Goal: Information Seeking & Learning: Learn about a topic

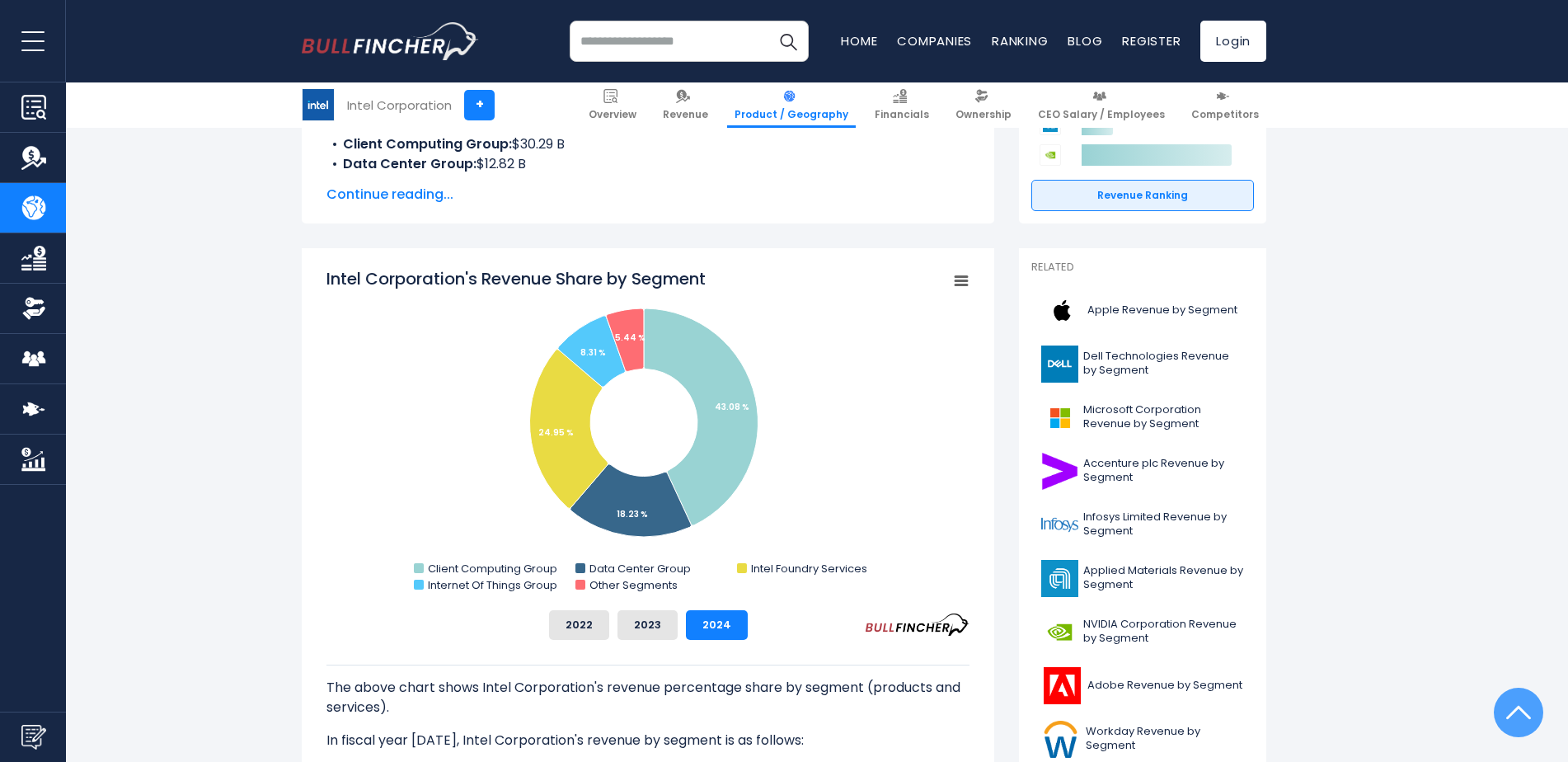
scroll to position [330, 0]
click at [634, 621] on button "2023" at bounding box center [648, 625] width 60 height 30
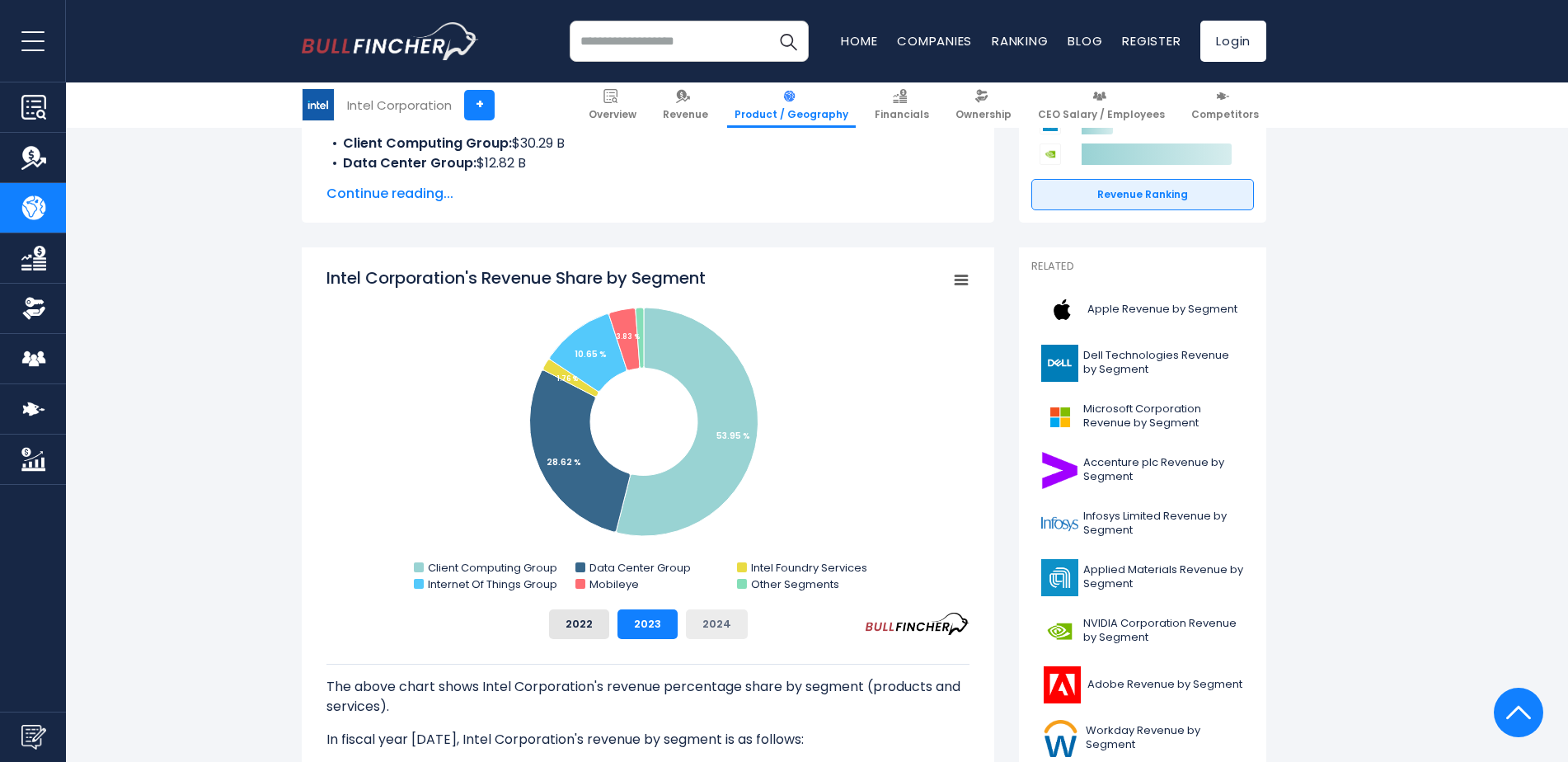
click at [717, 624] on button "2024" at bounding box center [717, 625] width 62 height 30
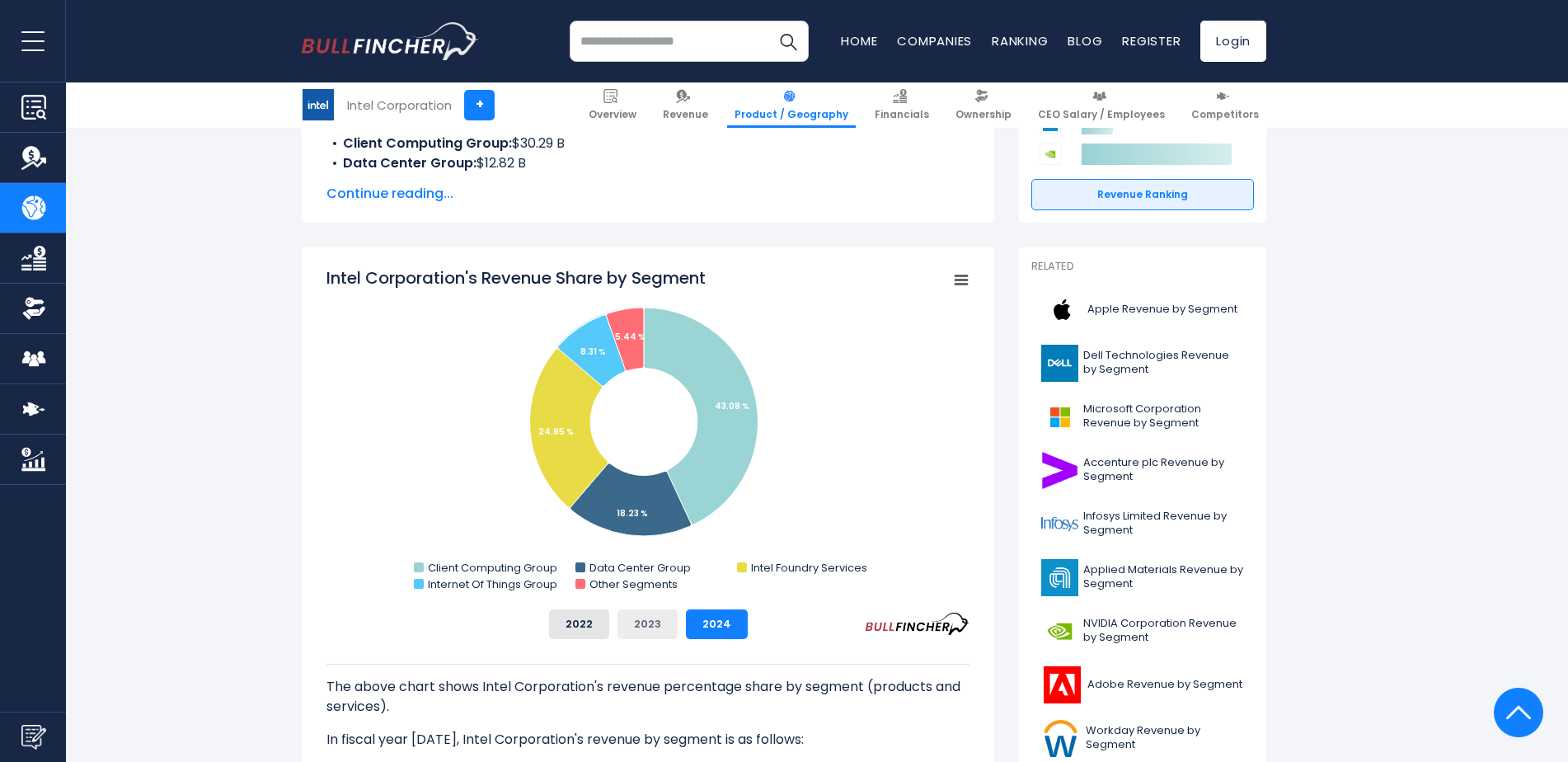
click at [660, 625] on button "2023" at bounding box center [648, 625] width 60 height 30
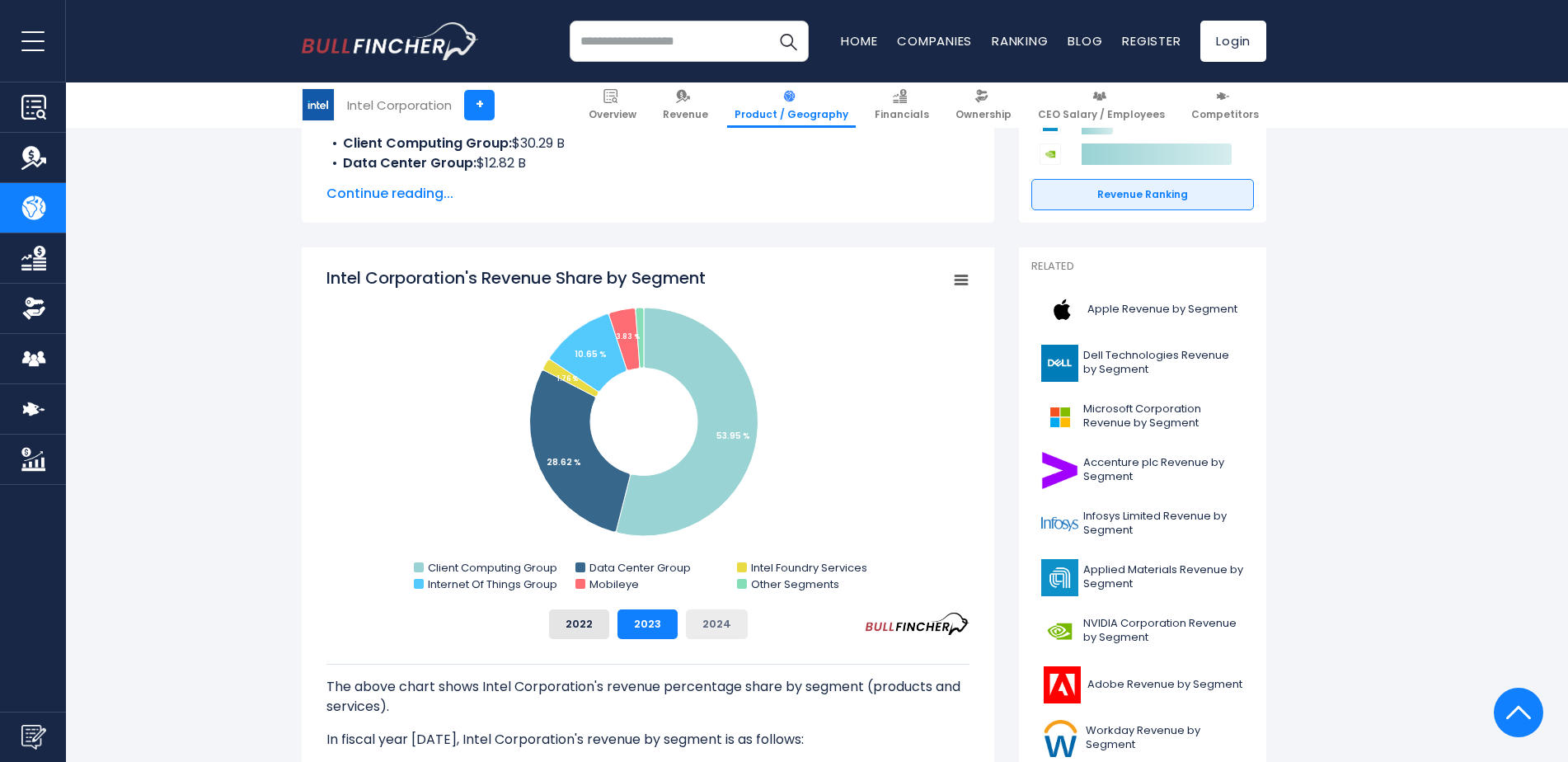
click at [705, 618] on button "2024" at bounding box center [717, 625] width 62 height 30
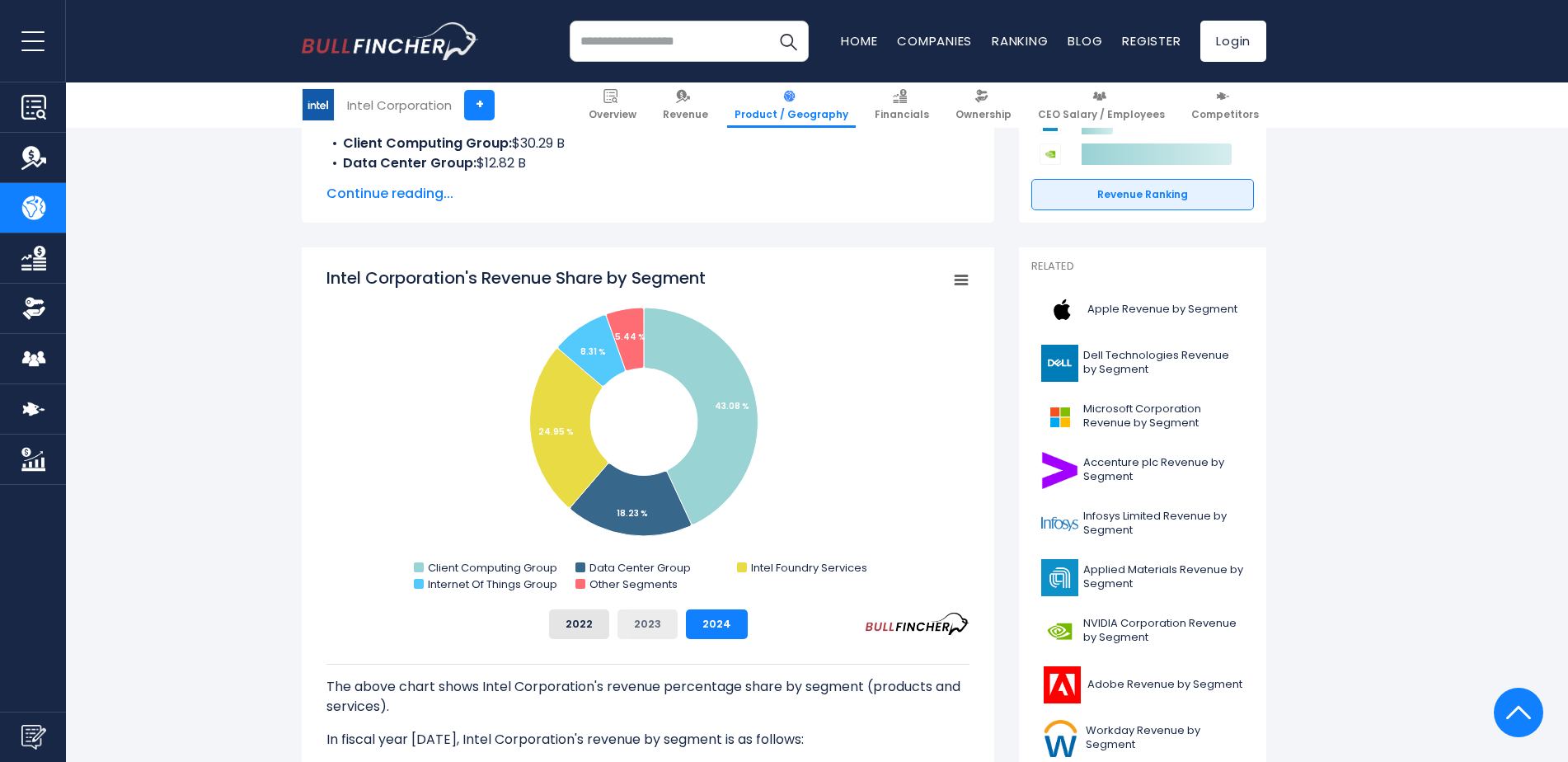
click at [649, 625] on button "2023" at bounding box center [648, 625] width 60 height 30
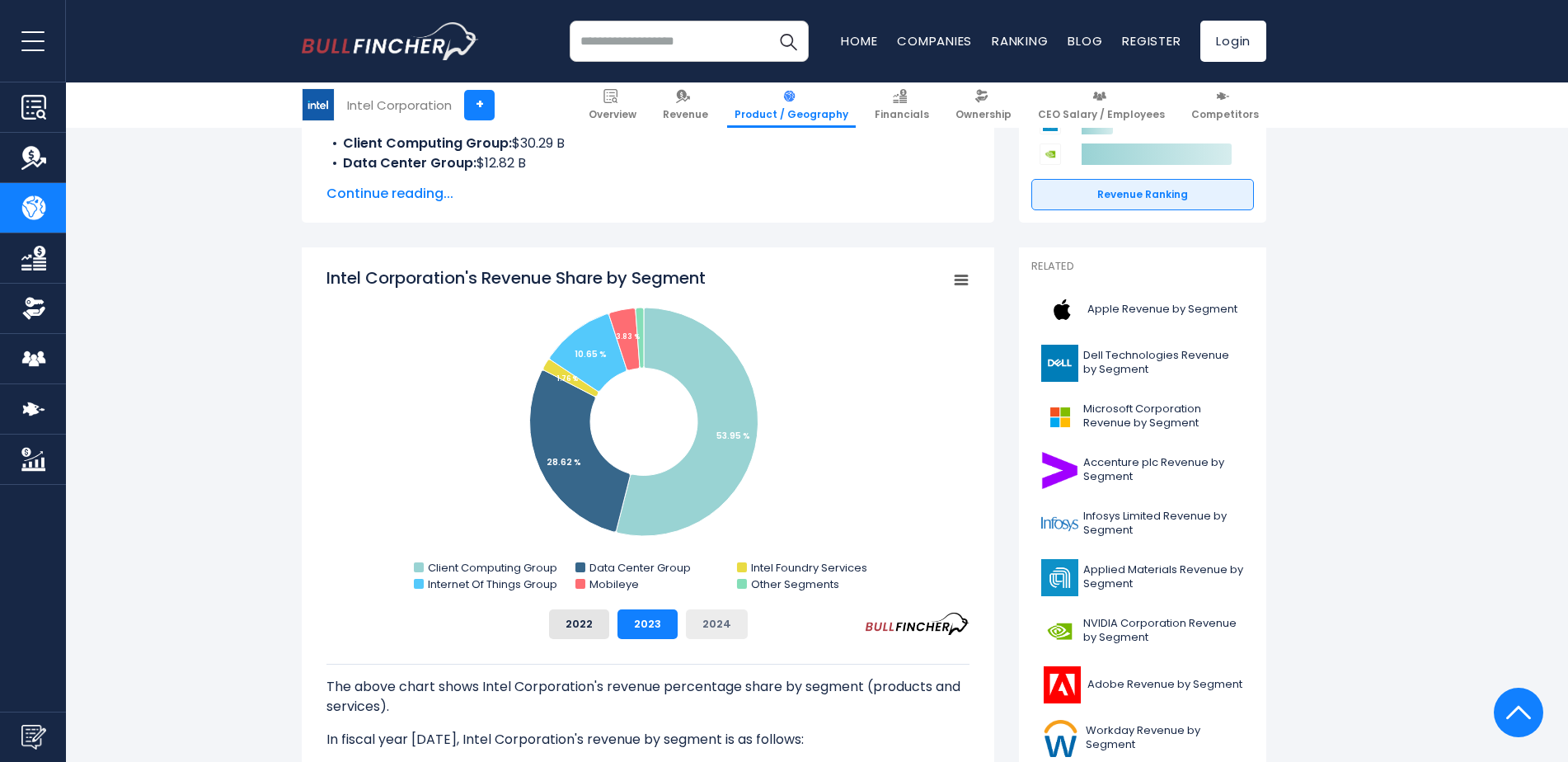
click at [702, 619] on button "2024" at bounding box center [717, 625] width 62 height 30
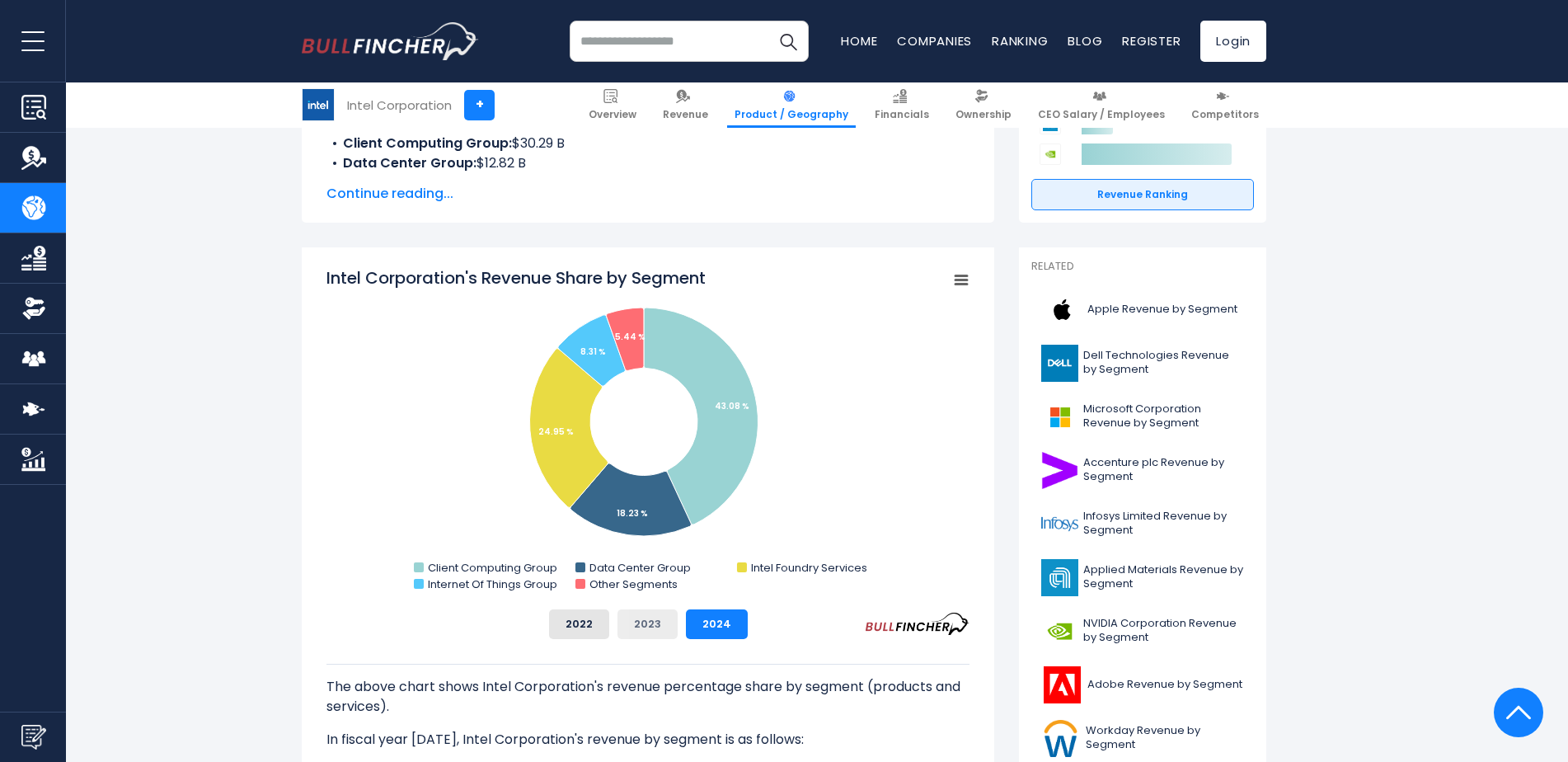
click at [659, 626] on button "2023" at bounding box center [648, 625] width 60 height 30
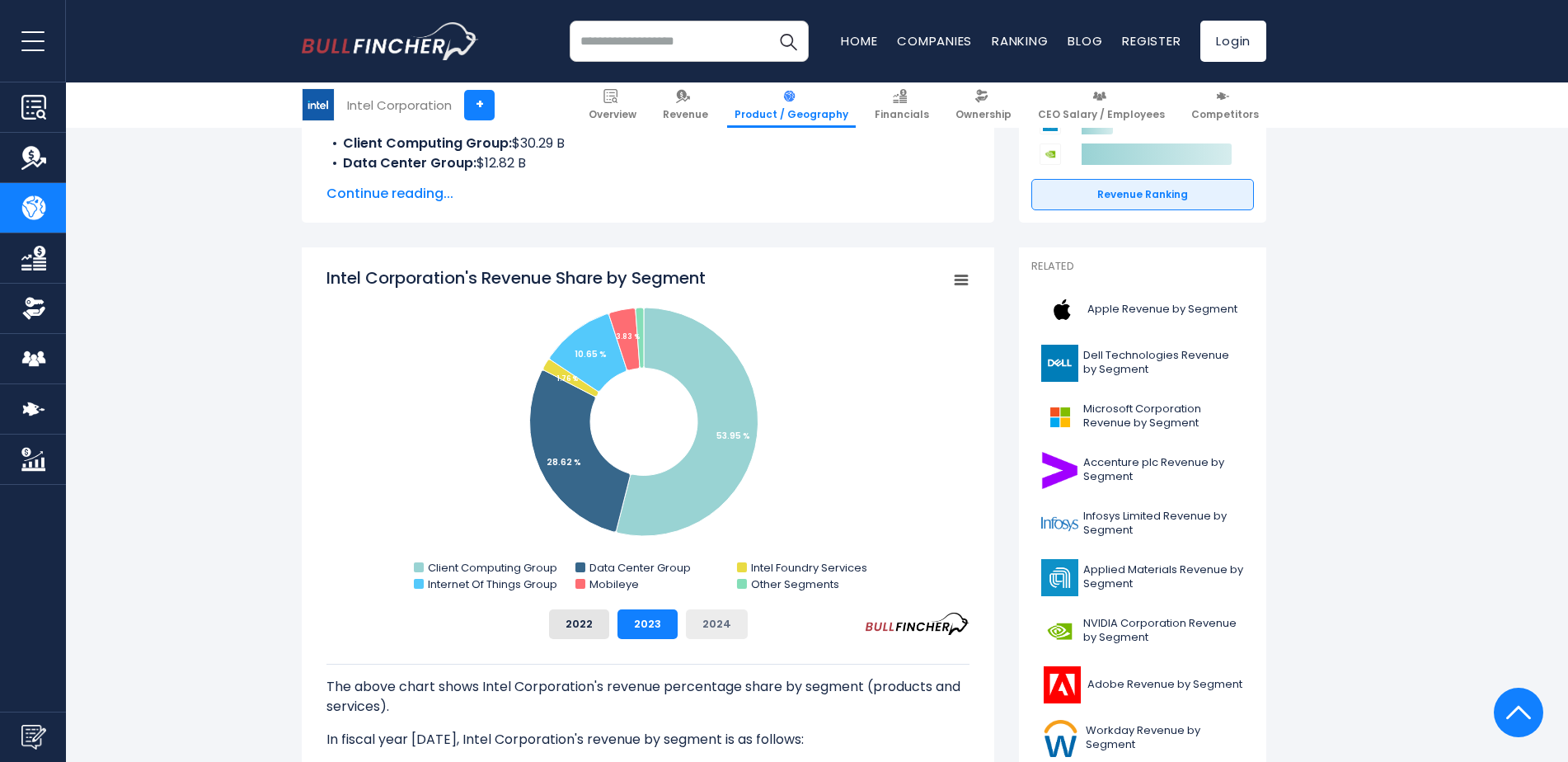
click at [700, 625] on button "2024" at bounding box center [717, 625] width 62 height 30
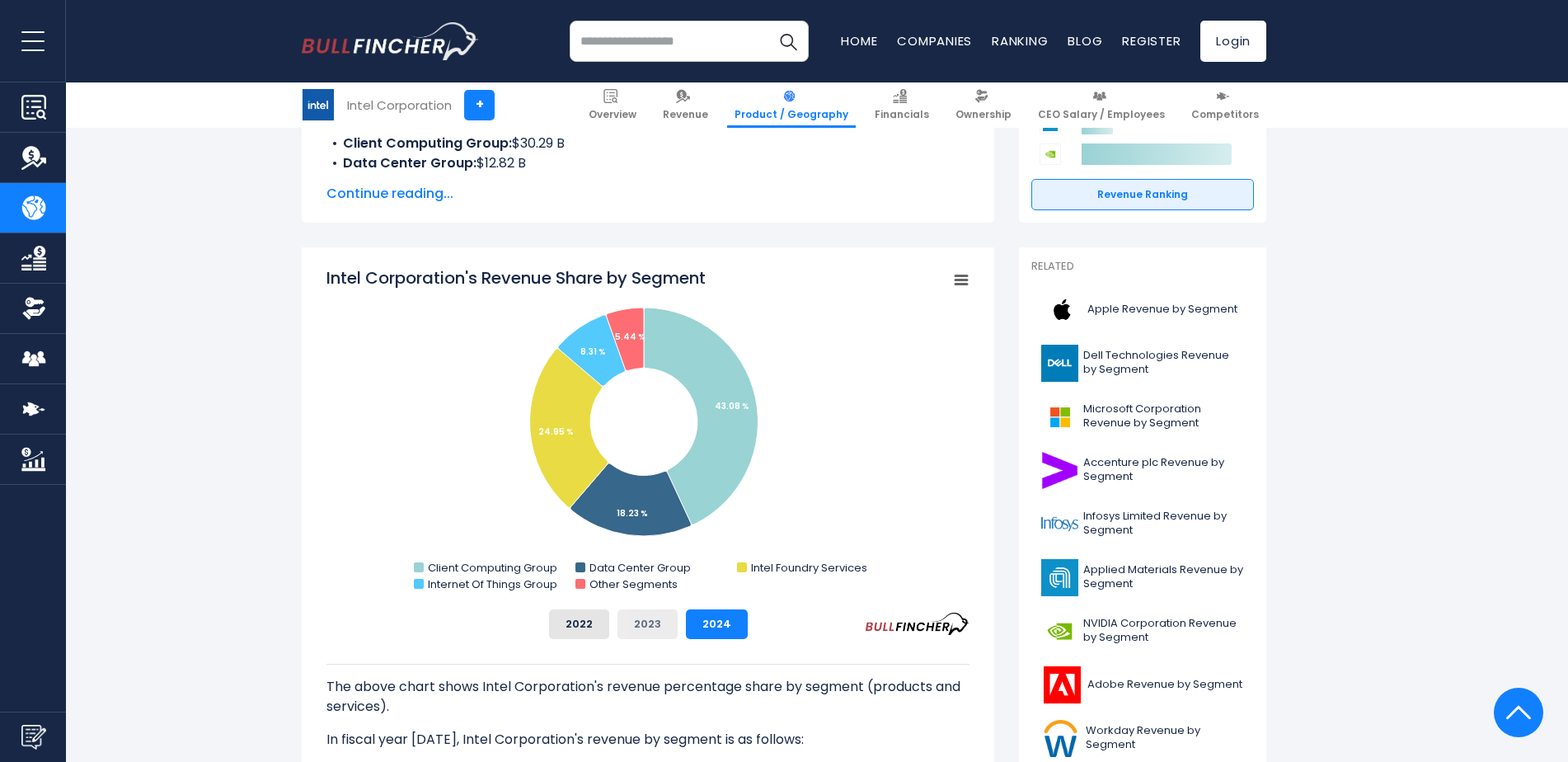
click at [631, 619] on button "2023" at bounding box center [648, 625] width 60 height 30
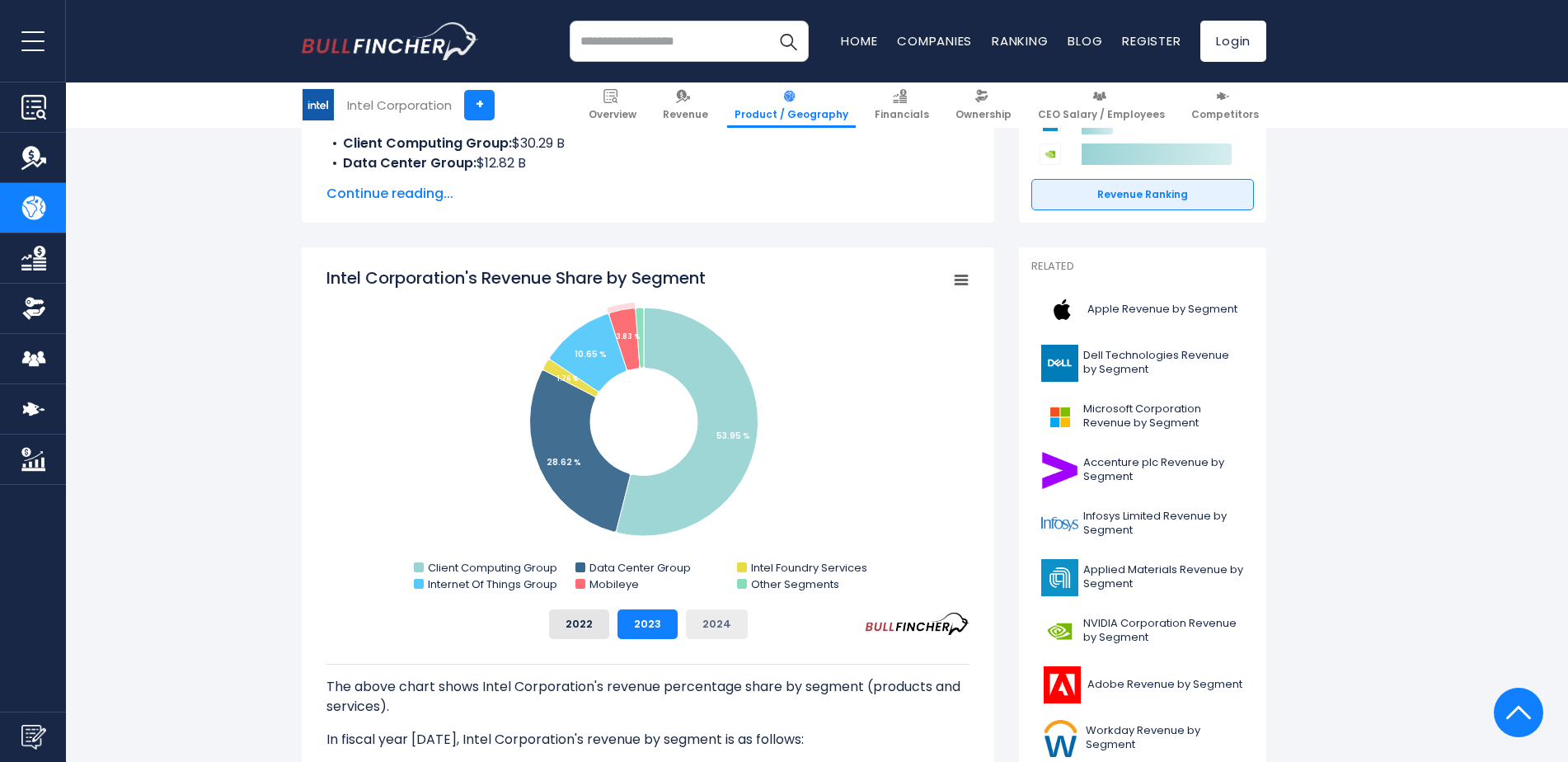
click at [716, 633] on button "2024" at bounding box center [717, 625] width 62 height 30
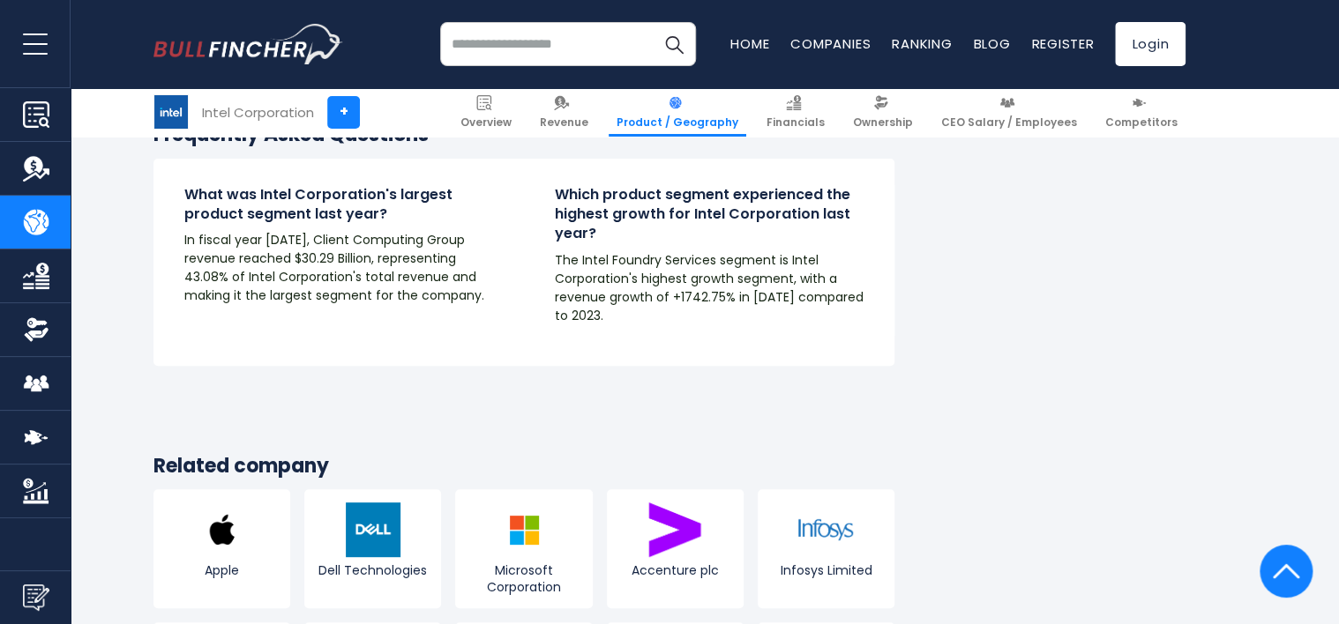
scroll to position [3471, 0]
